Goal: Navigation & Orientation: Find specific page/section

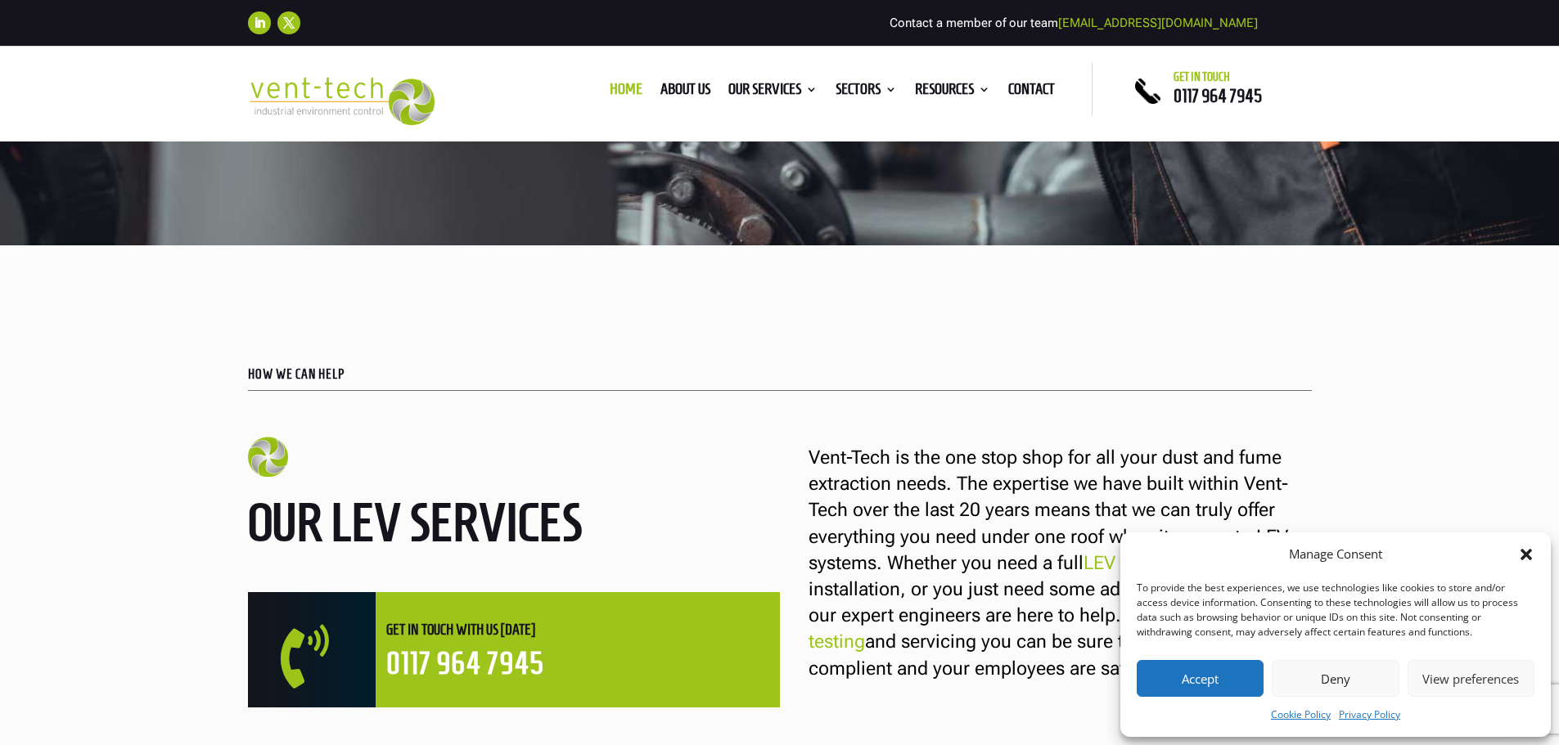
scroll to position [736, 0]
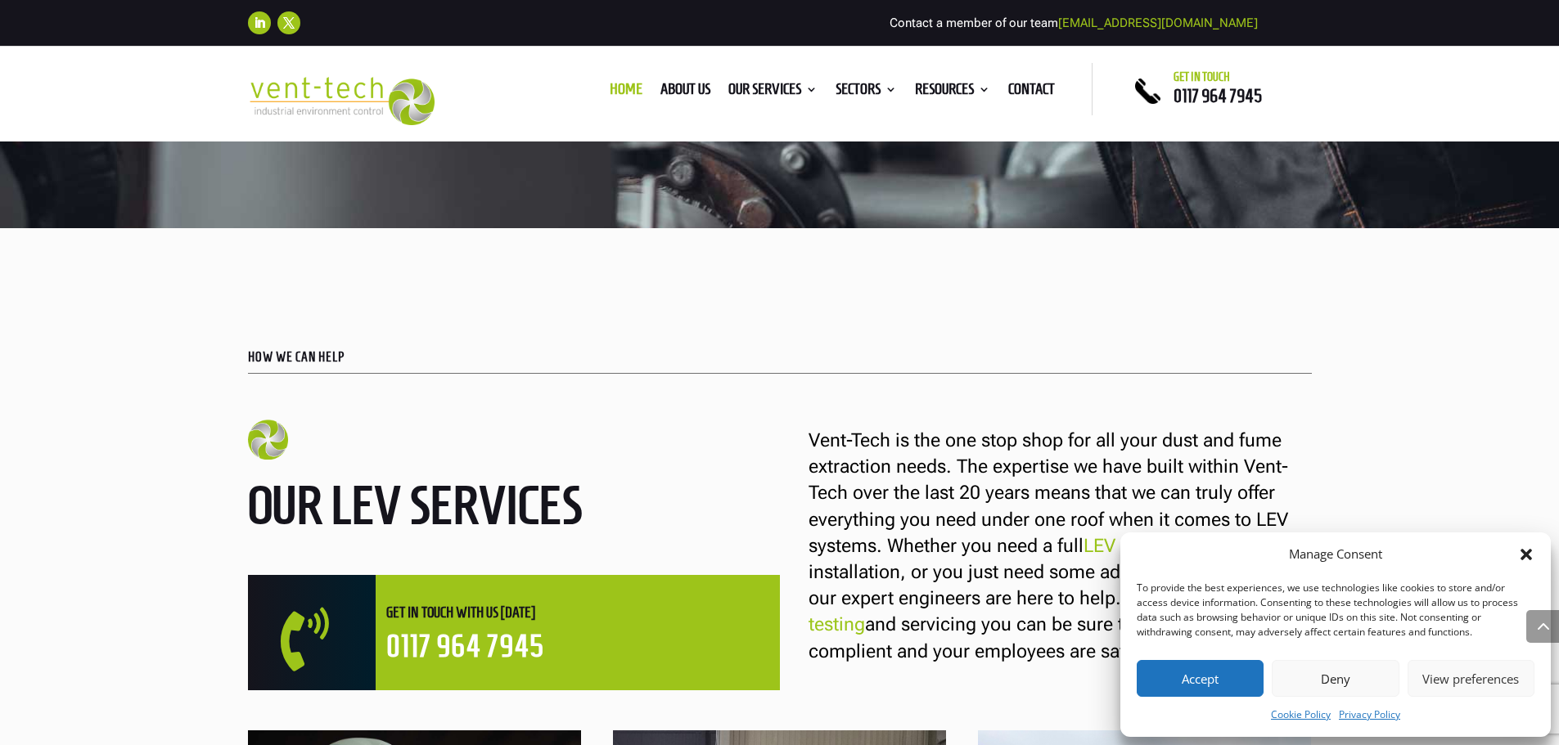
click at [1527, 555] on icon "Close dialog" at bounding box center [1525, 554] width 11 height 11
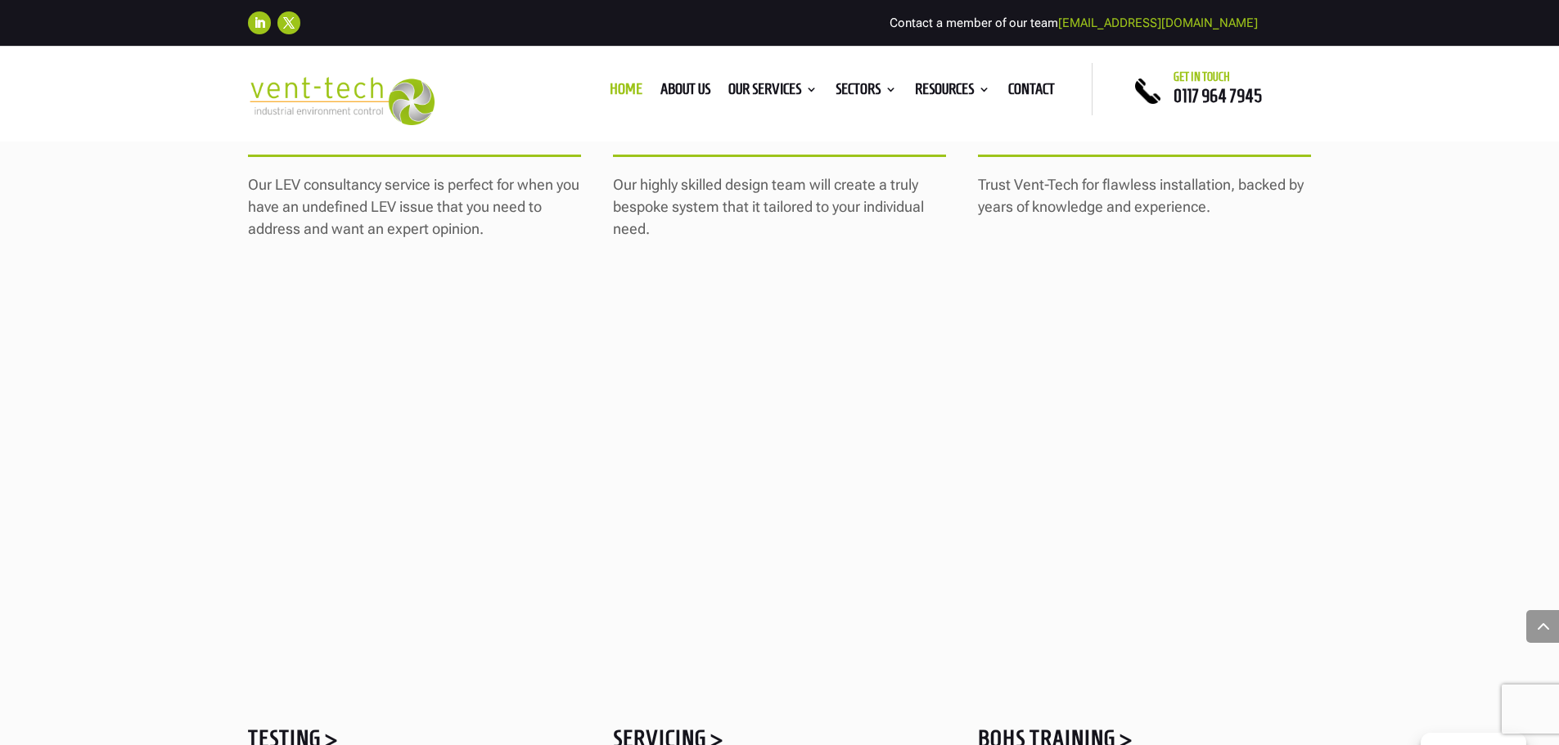
scroll to position [1882, 0]
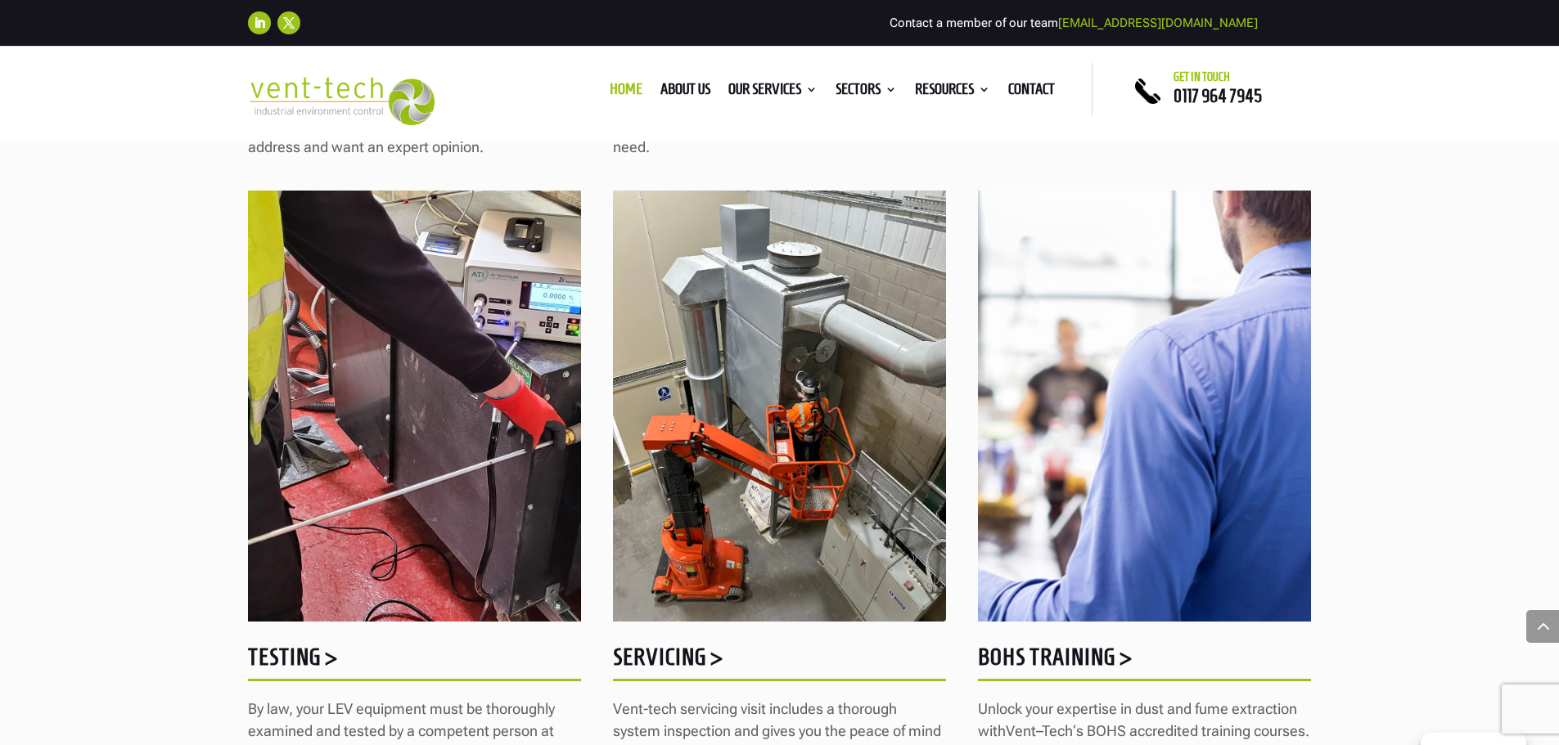
drag, startPoint x: 374, startPoint y: 380, endPoint x: 369, endPoint y: 367, distance: 13.2
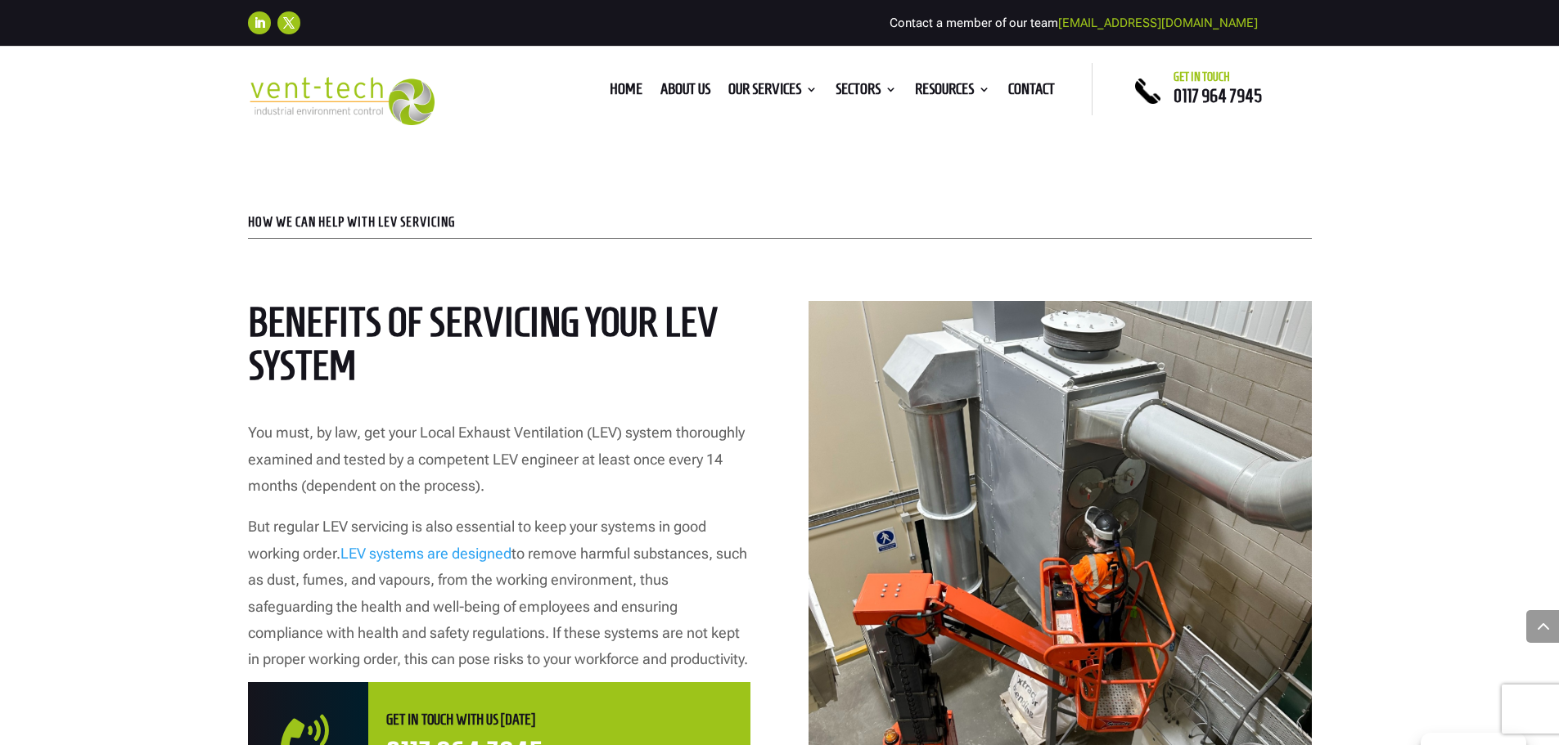
scroll to position [900, 0]
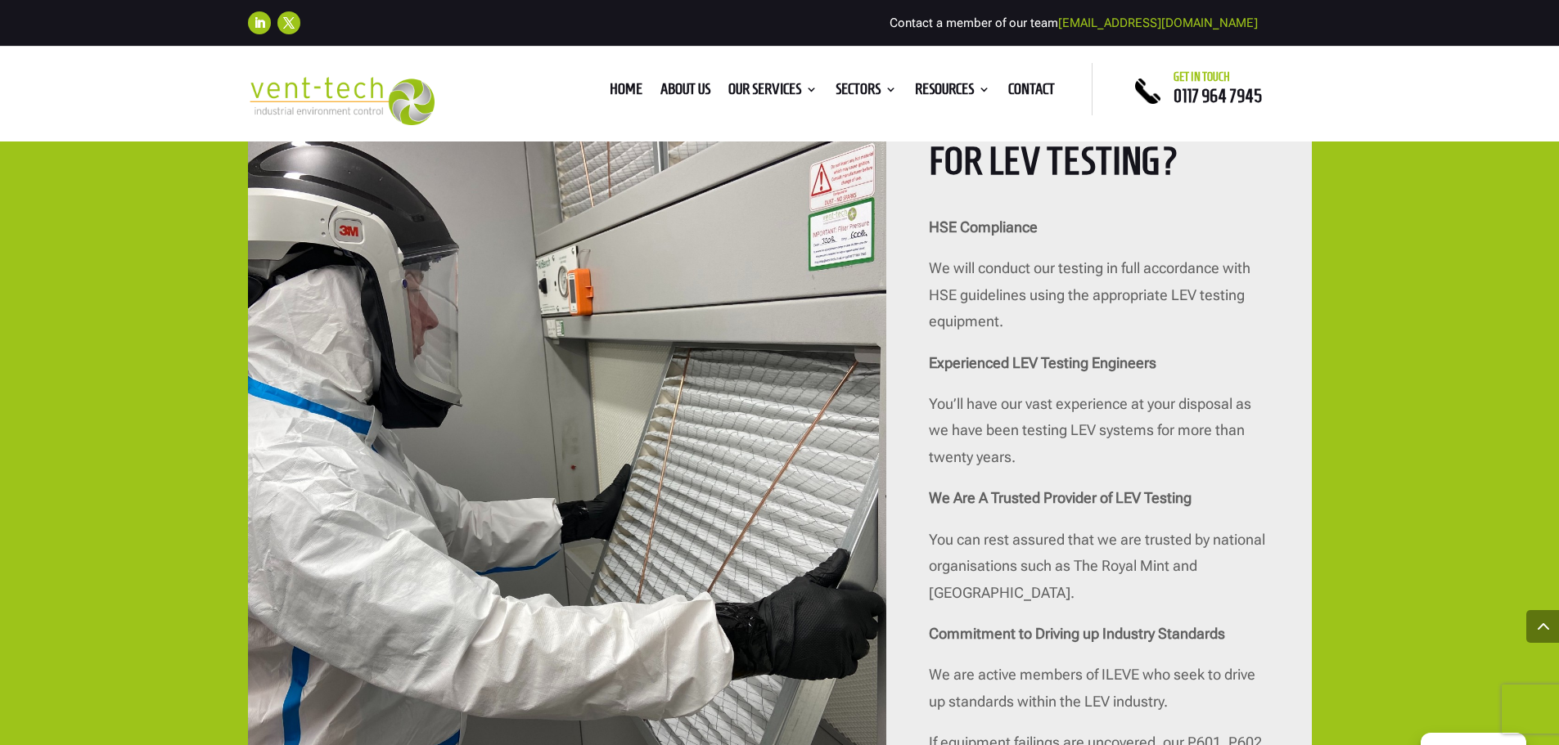
scroll to position [3518, 0]
